Goal: Transaction & Acquisition: Subscribe to service/newsletter

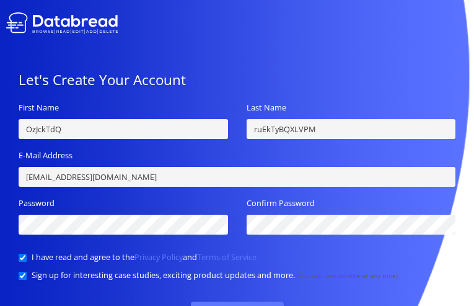
checkbox input "false"
checkbox input "true"
